Goal: Task Accomplishment & Management: Manage account settings

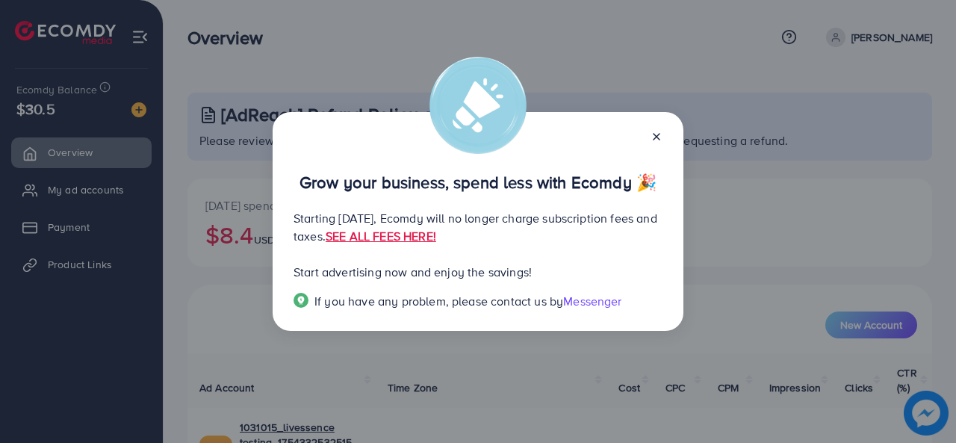
click at [659, 137] on icon at bounding box center [657, 137] width 12 height 12
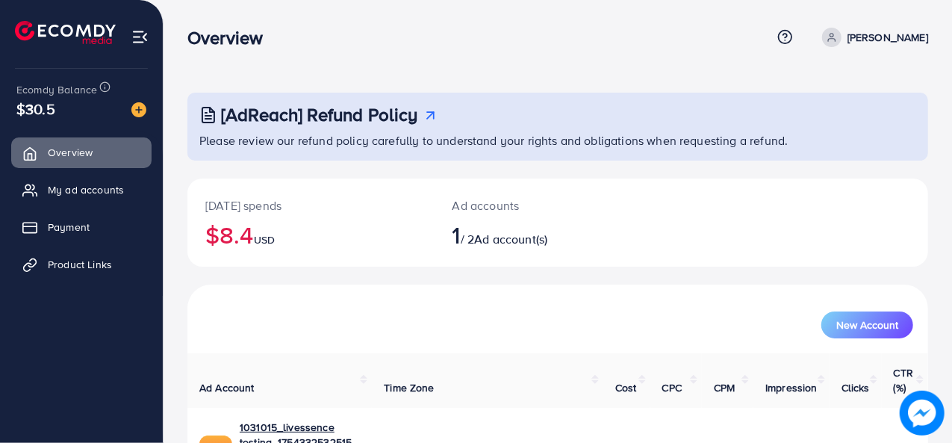
scroll to position [70, 0]
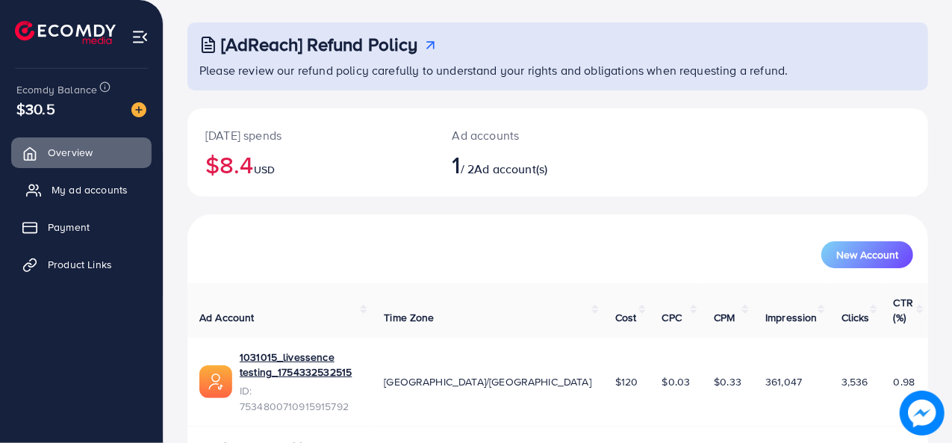
click at [93, 187] on span "My ad accounts" at bounding box center [90, 189] width 76 height 15
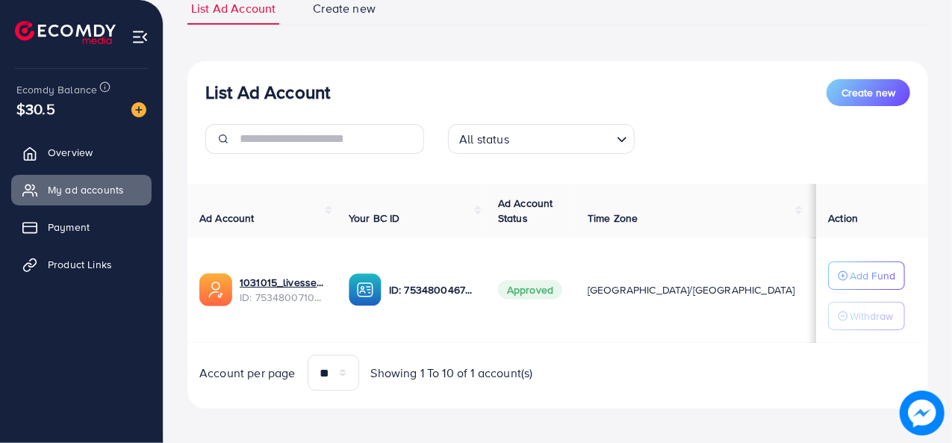
scroll to position [124, 0]
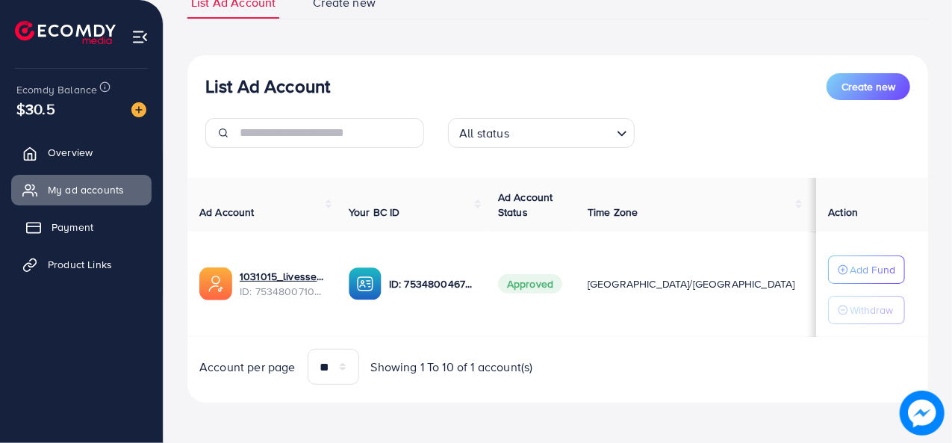
click at [60, 229] on span "Payment" at bounding box center [73, 227] width 42 height 15
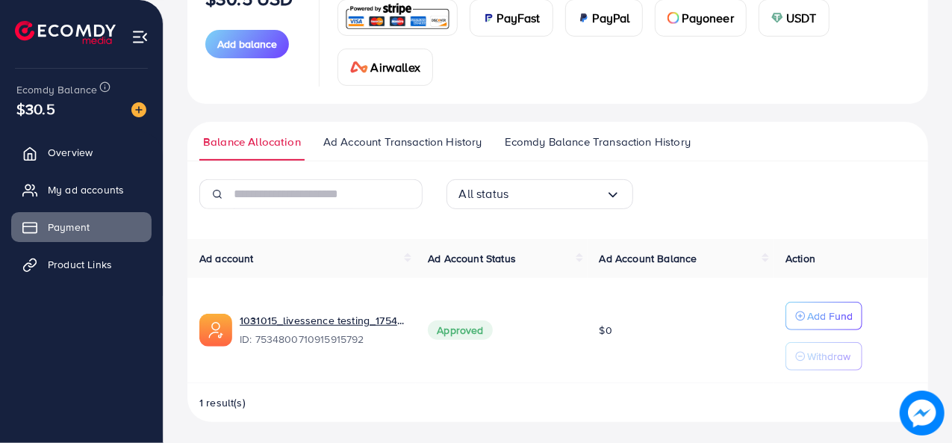
scroll to position [177, 0]
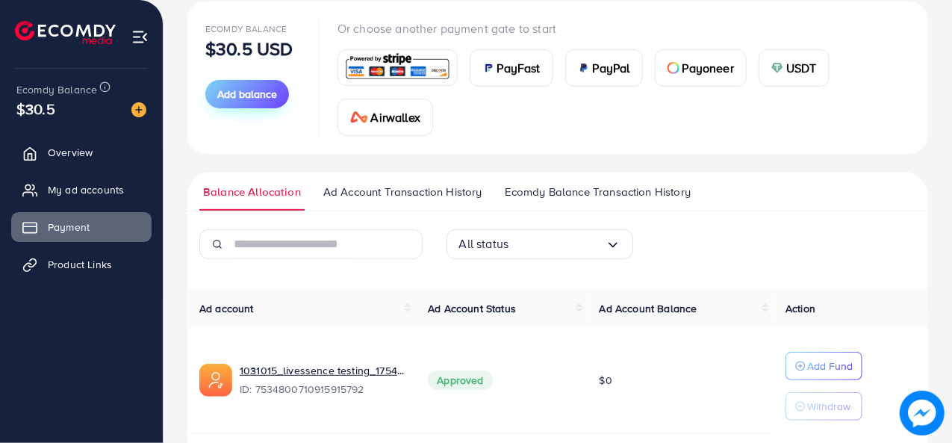
click at [258, 95] on span "Add balance" at bounding box center [247, 94] width 60 height 15
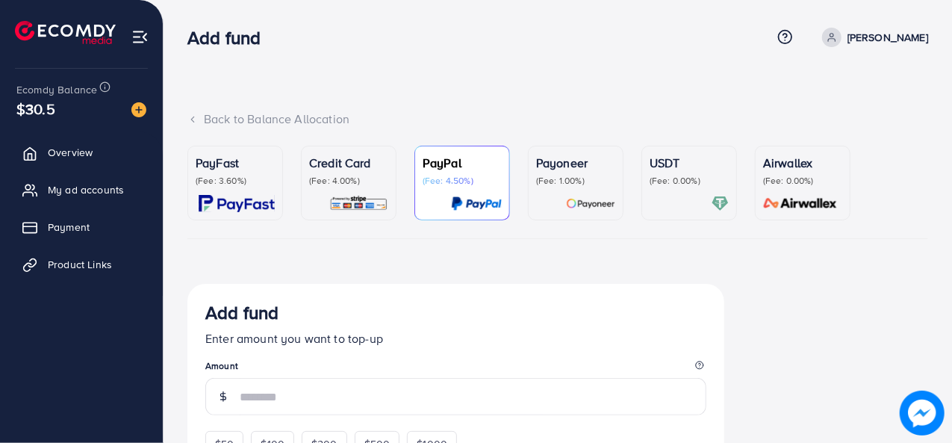
click at [326, 182] on p "(Fee: 4.00%)" at bounding box center [348, 181] width 79 height 12
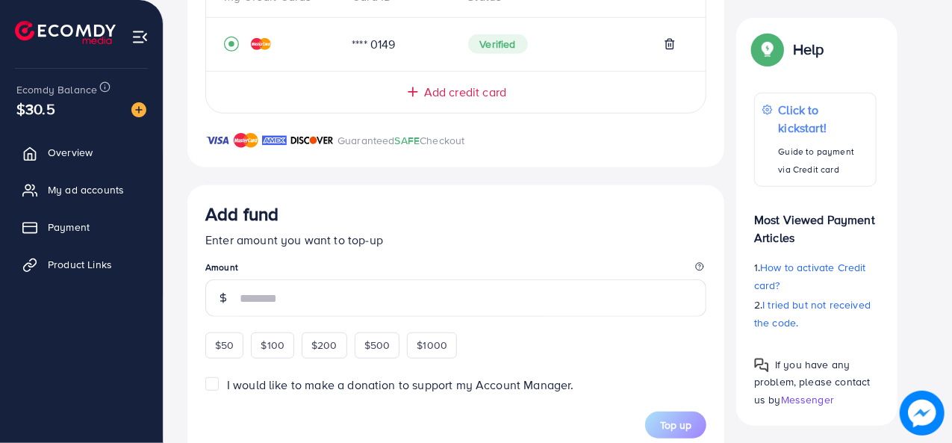
scroll to position [388, 0]
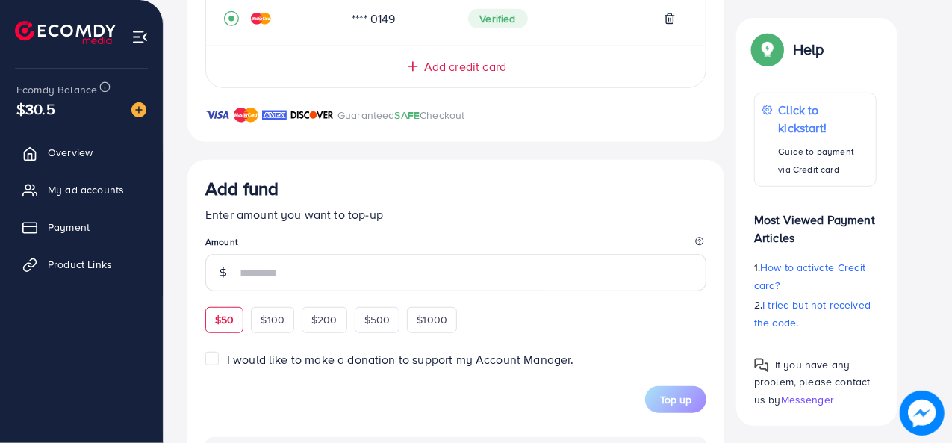
click at [218, 319] on span "$50" at bounding box center [224, 319] width 19 height 15
type input "**"
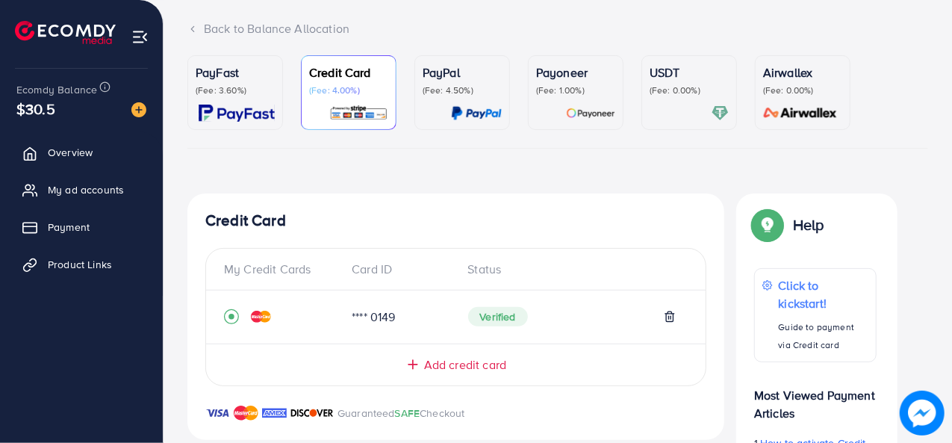
scroll to position [81, 0]
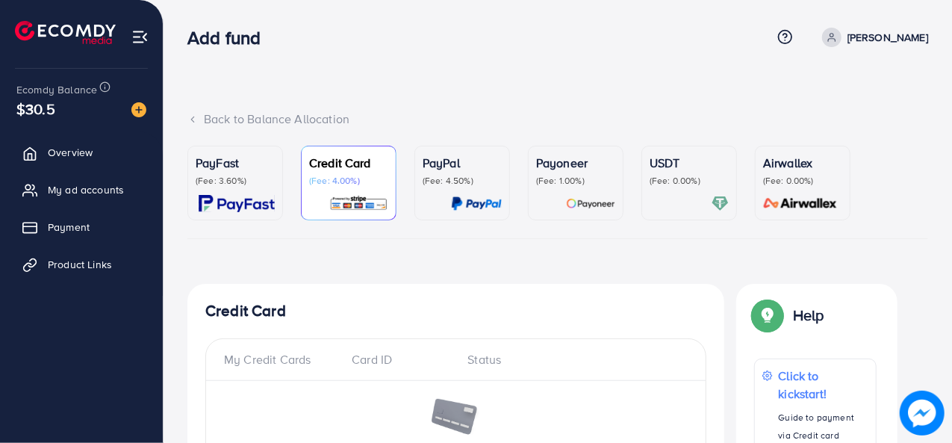
scroll to position [436, 0]
